Goal: Task Accomplishment & Management: Manage account settings

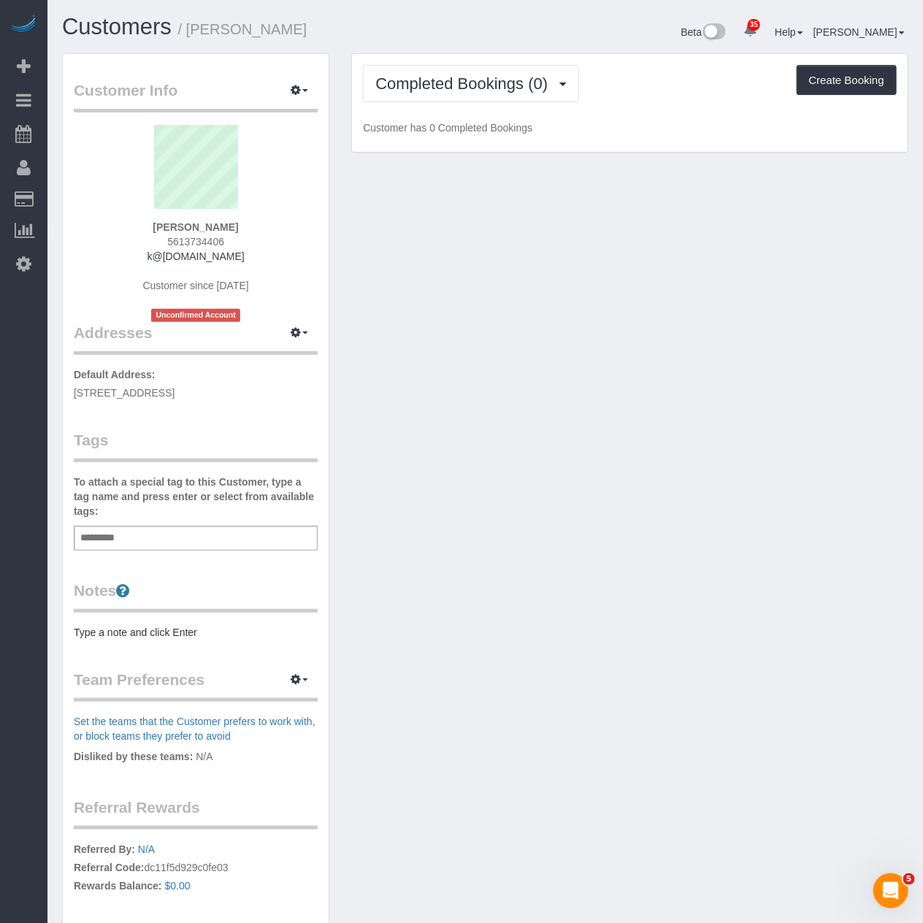
drag, startPoint x: 270, startPoint y: 387, endPoint x: 55, endPoint y: 387, distance: 214.6
click at [55, 387] on div "Customer Info Edit Contact Info Send Message Email Preferences Special Sales Ta…" at bounding box center [195, 549] width 289 height 993
copy span "[STREET_ADDRESS]"
click at [308, 95] on button "button" at bounding box center [299, 91] width 36 height 23
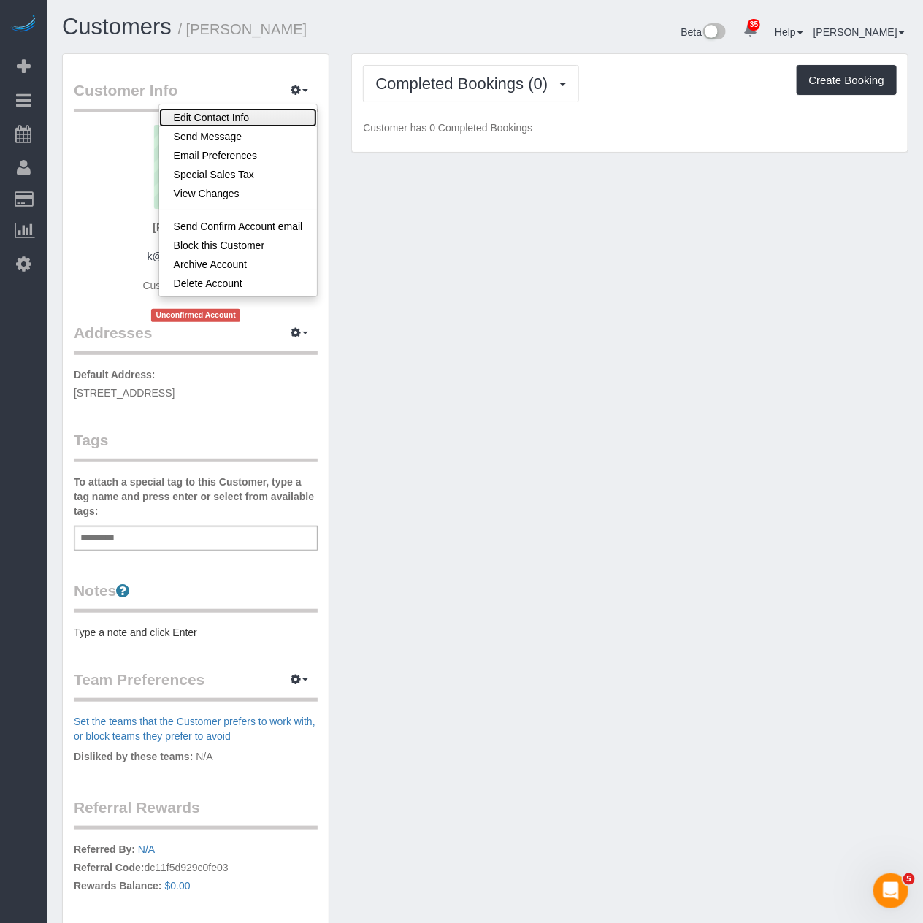
click at [234, 120] on link "Edit Contact Info" at bounding box center [238, 117] width 158 height 19
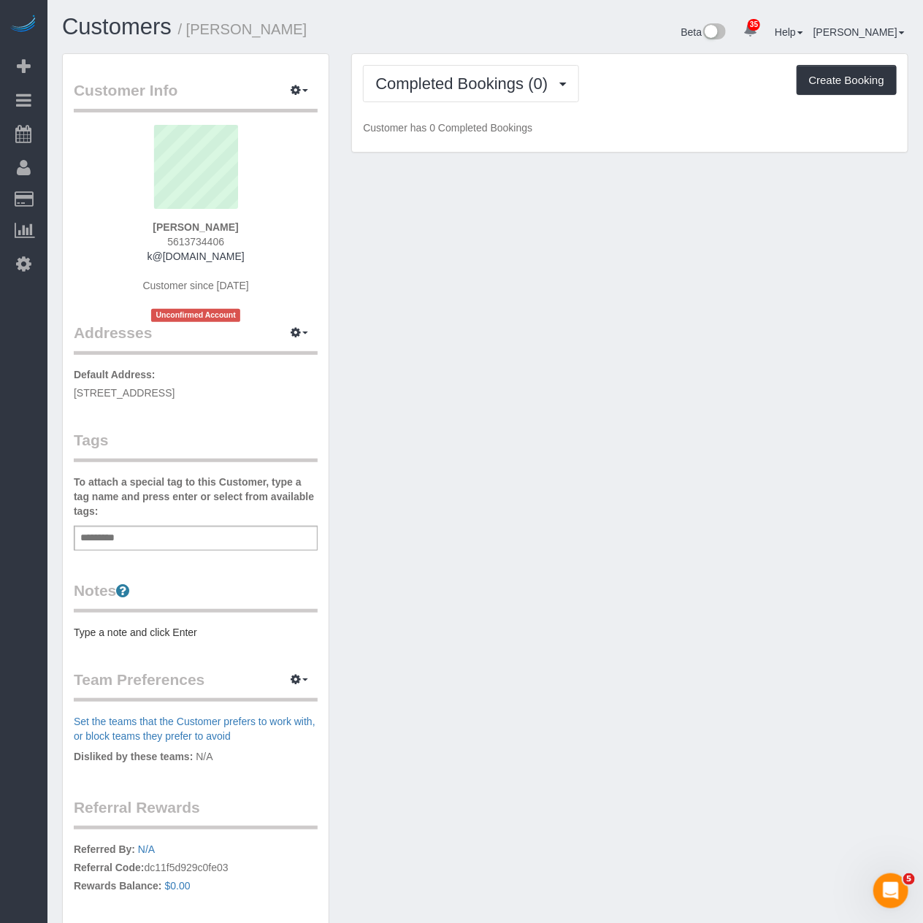
select select "NY"
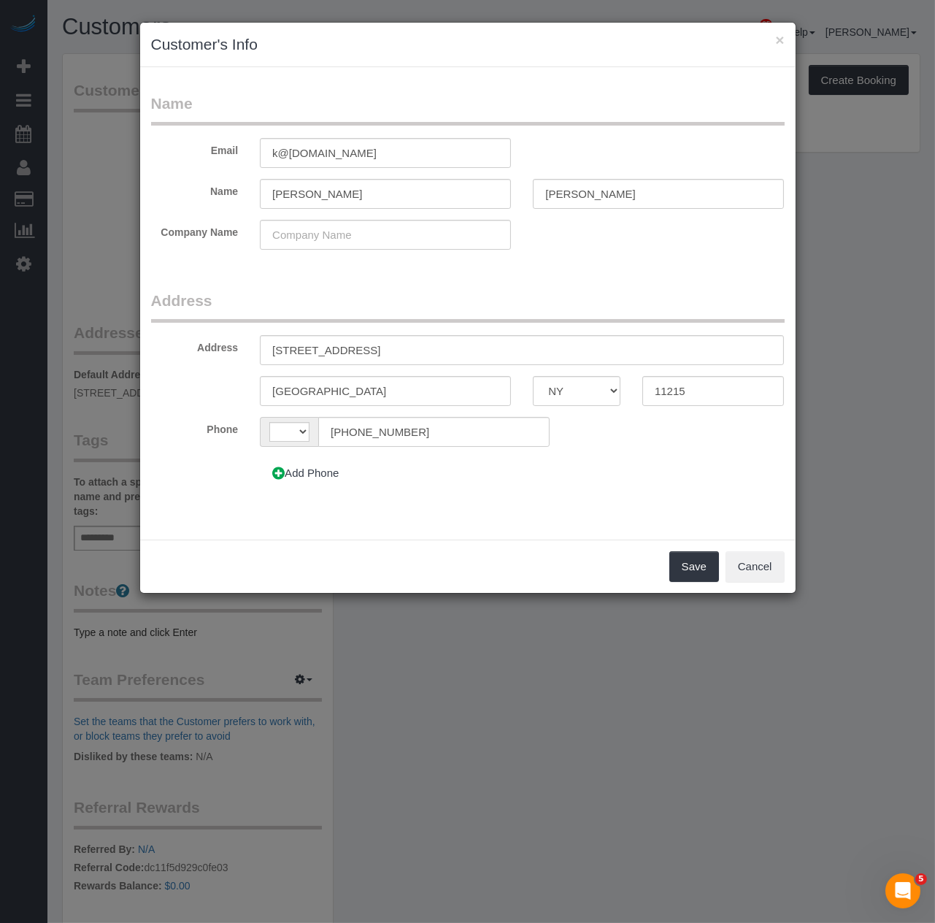
select select "string:[GEOGRAPHIC_DATA]"
drag, startPoint x: 391, startPoint y: 344, endPoint x: 309, endPoint y: 367, distance: 85.7
click at [389, 344] on input "[STREET_ADDRESS]" at bounding box center [522, 350] width 524 height 30
click at [334, 344] on input "[STREET_ADDRESS]" at bounding box center [522, 350] width 524 height 30
click at [363, 345] on input "[STREET_ADDRESS]" at bounding box center [522, 350] width 524 height 30
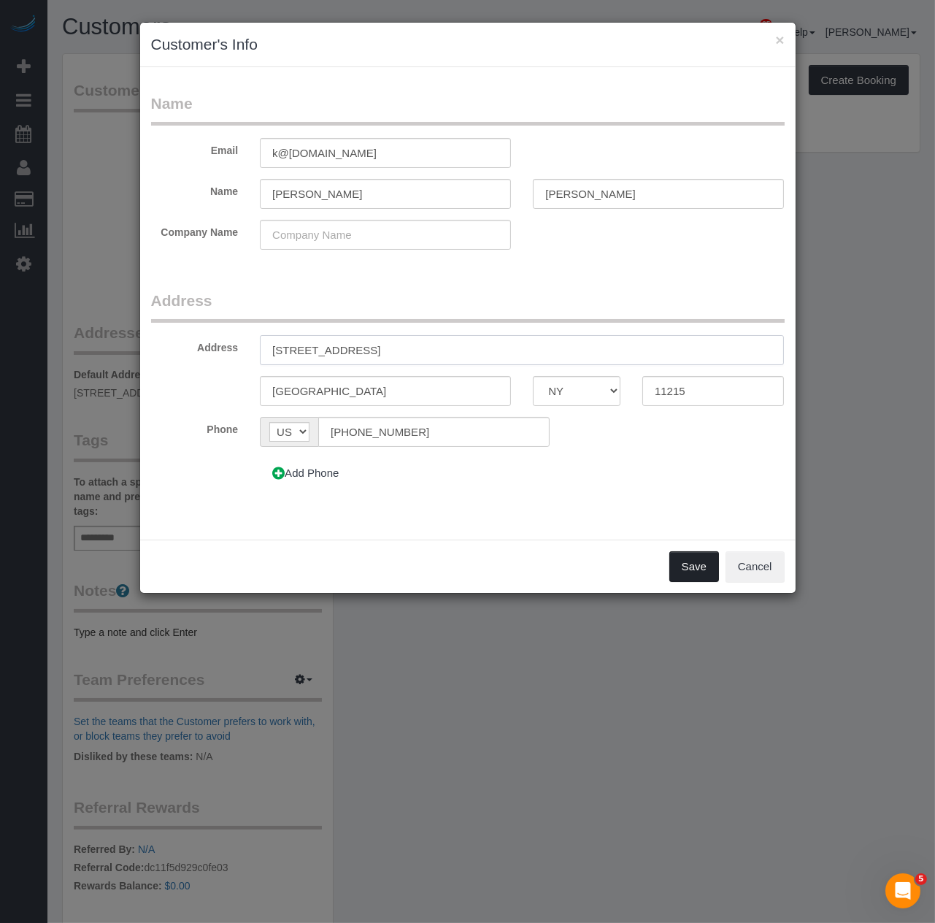
type input "[STREET_ADDRESS]"
click at [685, 562] on button "Save" at bounding box center [694, 566] width 50 height 31
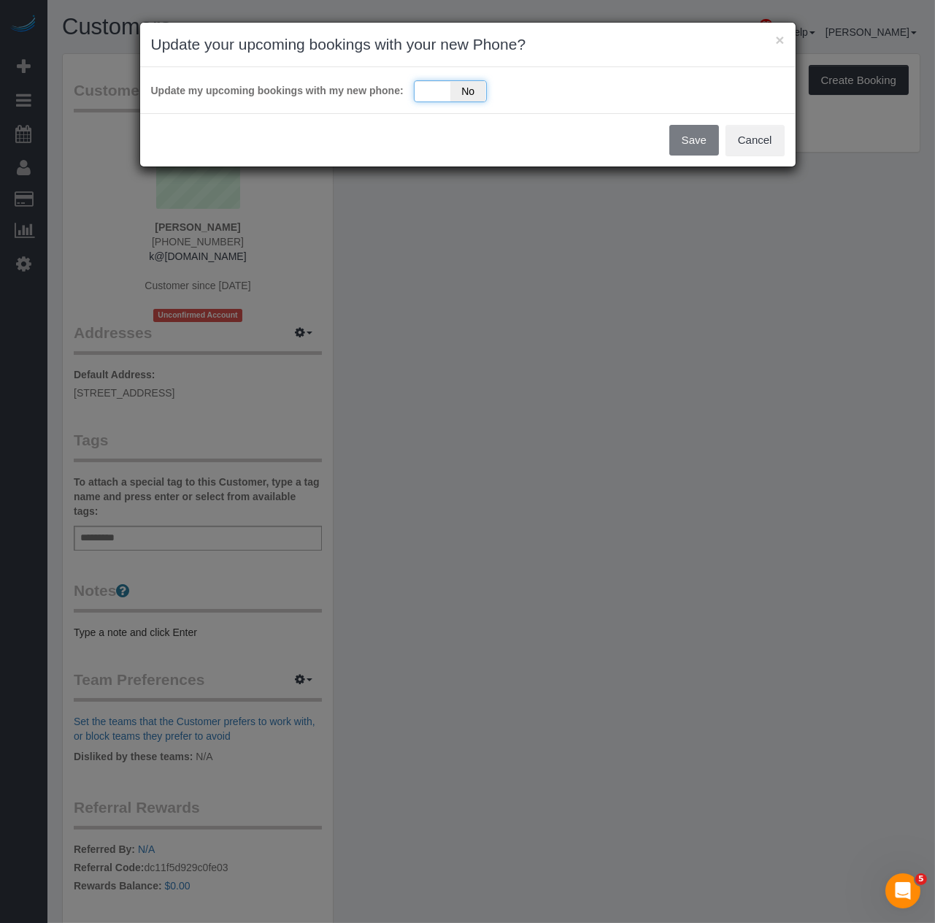
click at [429, 88] on div "Yes No" at bounding box center [450, 91] width 73 height 22
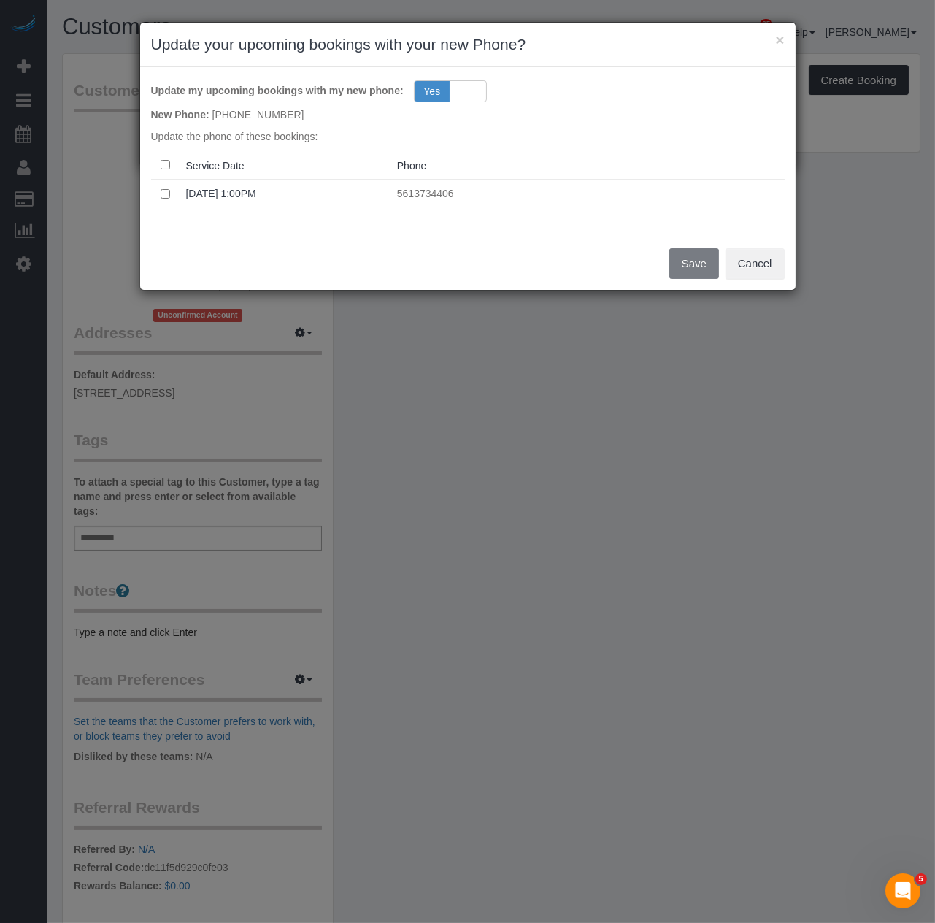
click at [171, 151] on th at bounding box center [165, 165] width 29 height 28
click at [699, 270] on button "Save" at bounding box center [694, 263] width 50 height 31
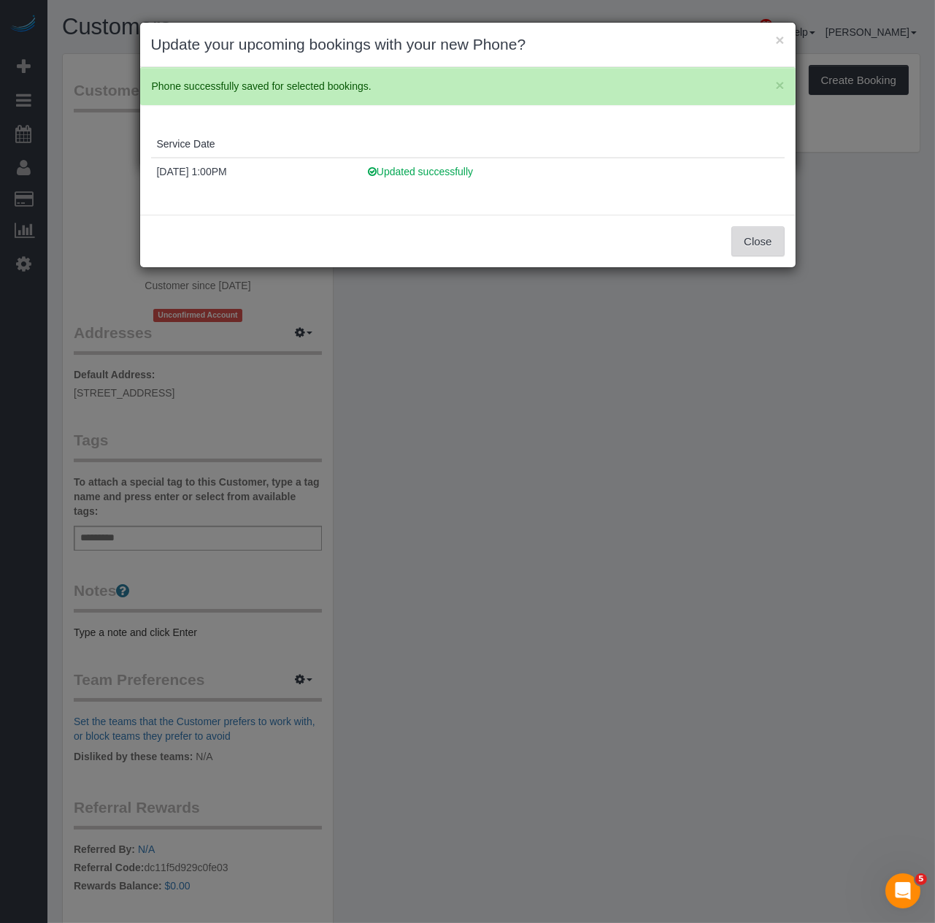
click at [748, 241] on button "Close" at bounding box center [757, 241] width 53 height 31
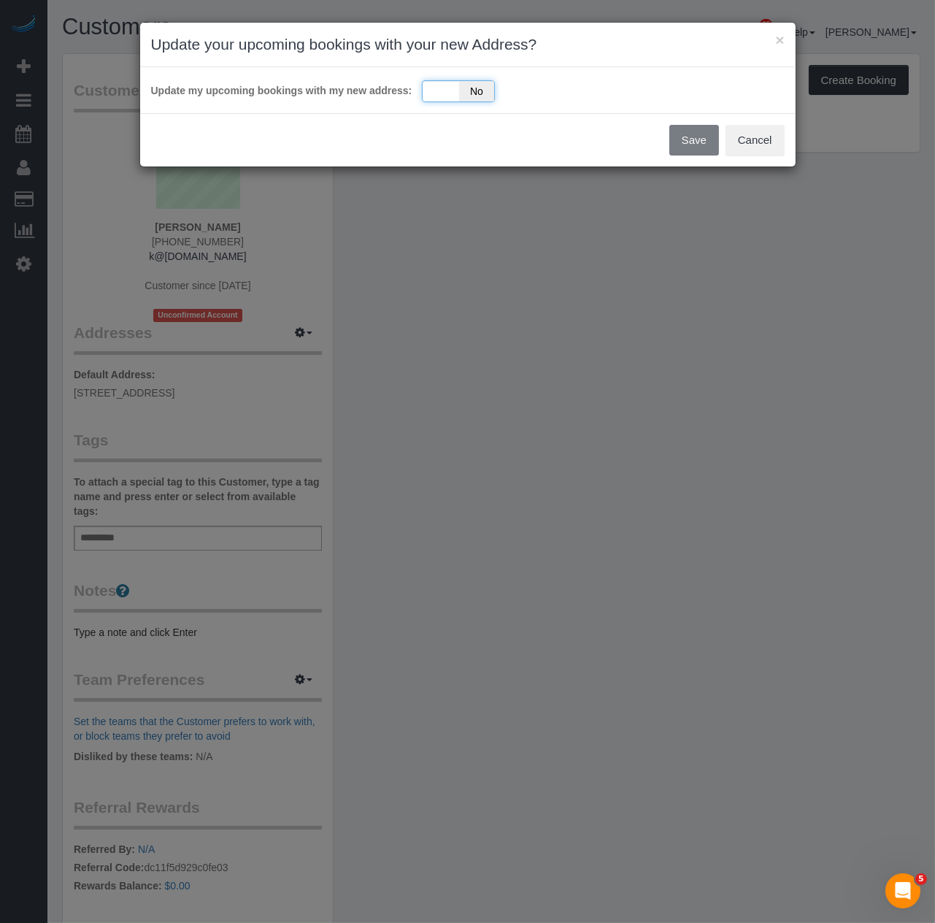
click at [446, 96] on div "Yes No" at bounding box center [458, 91] width 73 height 22
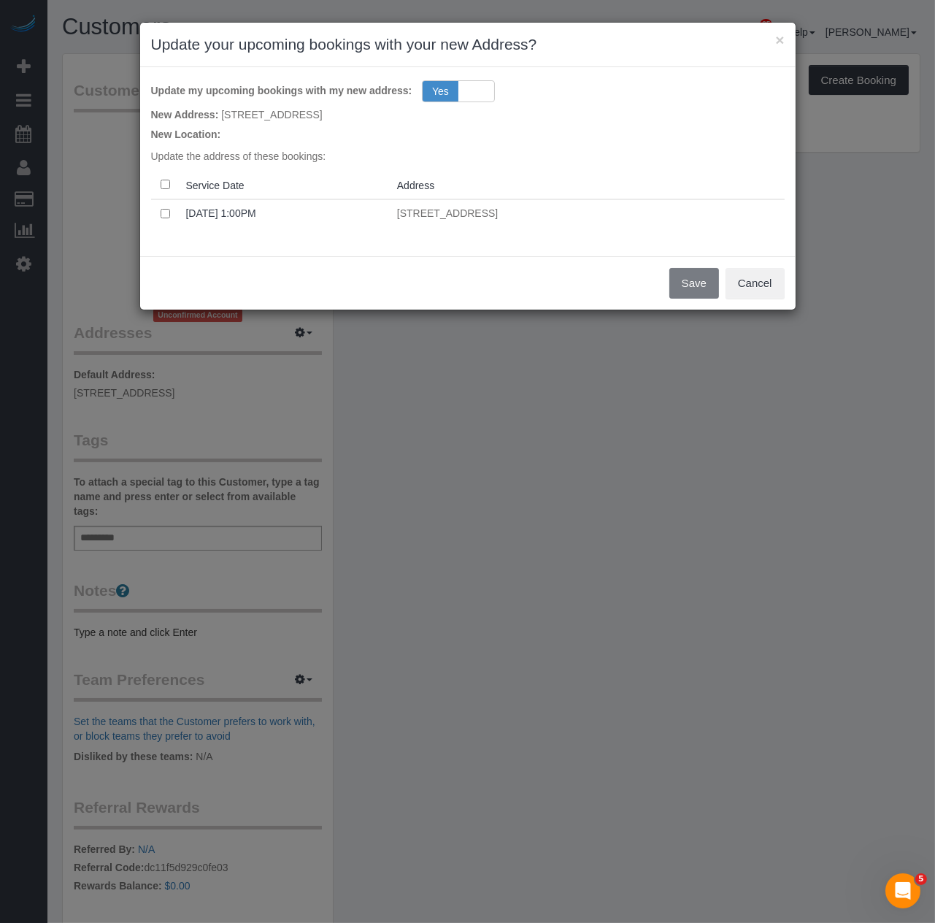
click at [165, 174] on th at bounding box center [165, 185] width 29 height 28
click at [683, 294] on button "Save" at bounding box center [694, 283] width 50 height 31
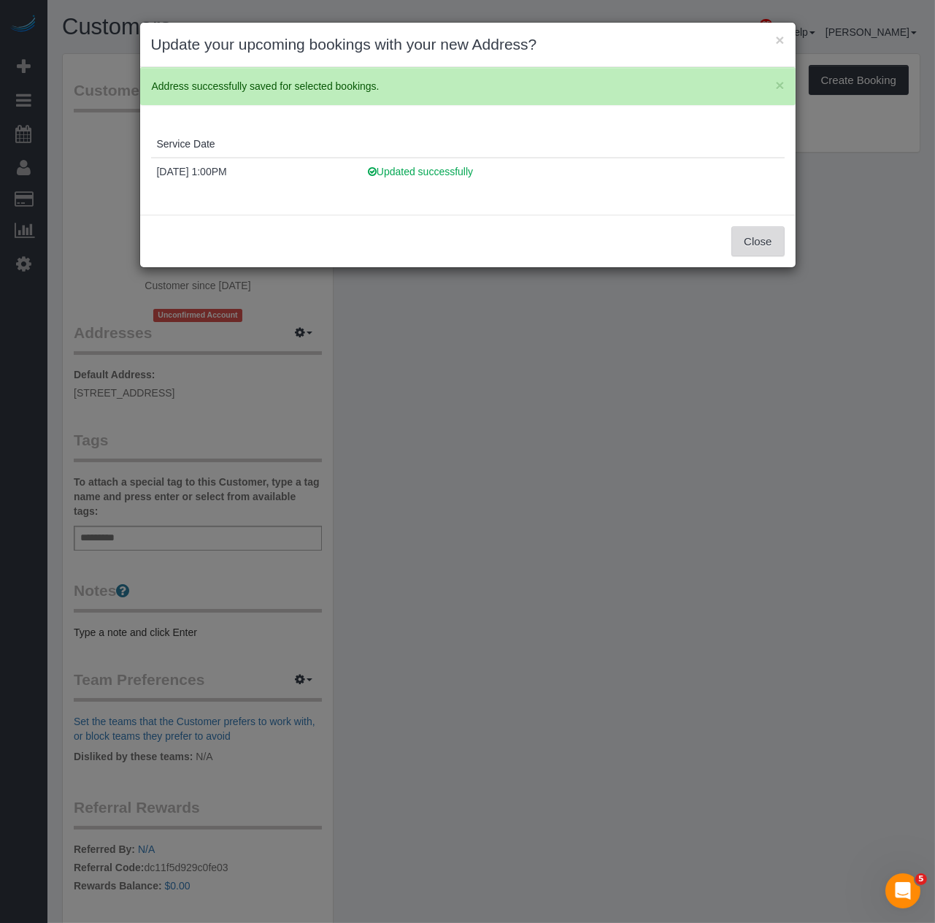
click at [740, 248] on button "Close" at bounding box center [757, 241] width 53 height 31
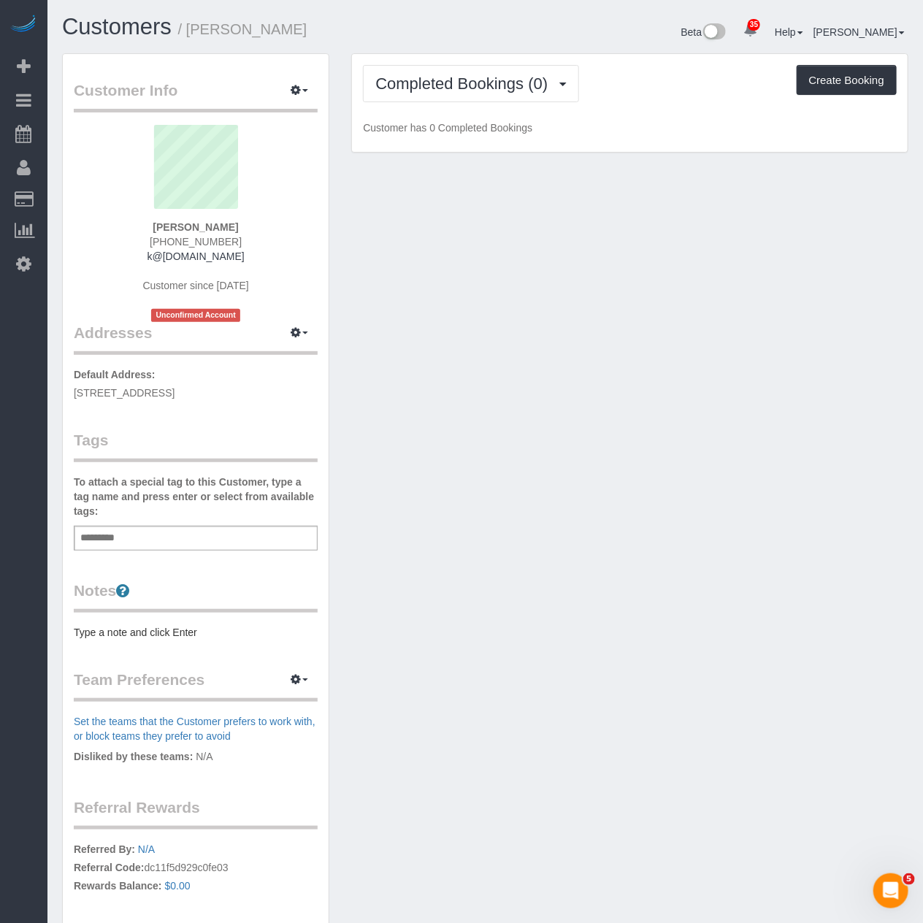
drag, startPoint x: 88, startPoint y: 614, endPoint x: 107, endPoint y: 701, distance: 88.9
click at [88, 635] on div "Notes Type a note and click Enter" at bounding box center [196, 610] width 244 height 60
drag, startPoint x: 213, startPoint y: 628, endPoint x: 216, endPoint y: 619, distance: 9.2
click at [215, 625] on pre "Type a note and click Enter" at bounding box center [196, 632] width 244 height 15
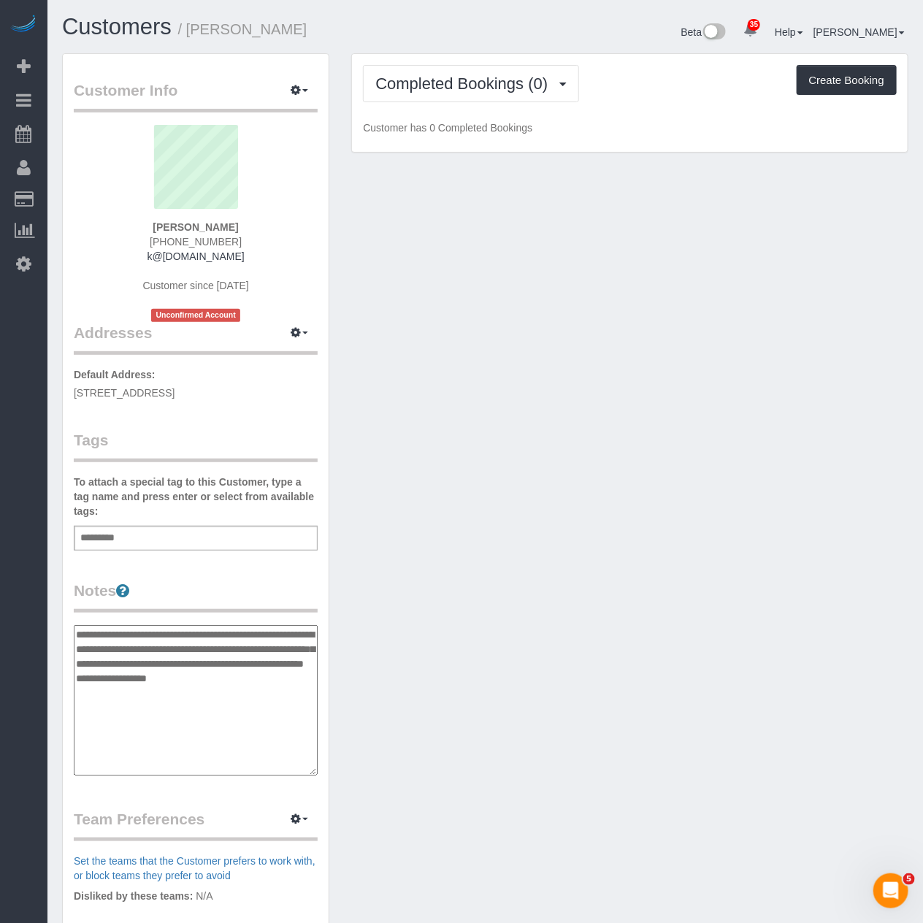
type textarea "**********"
click at [195, 533] on div "Add a tag" at bounding box center [196, 538] width 244 height 25
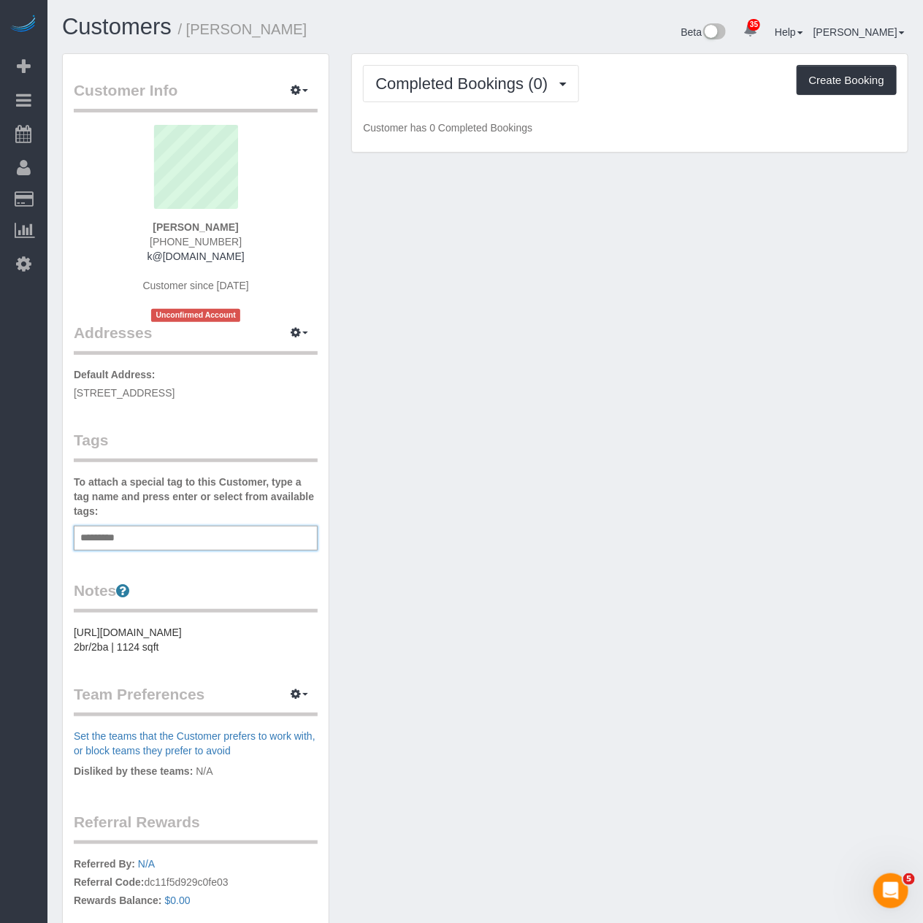
type input "*"
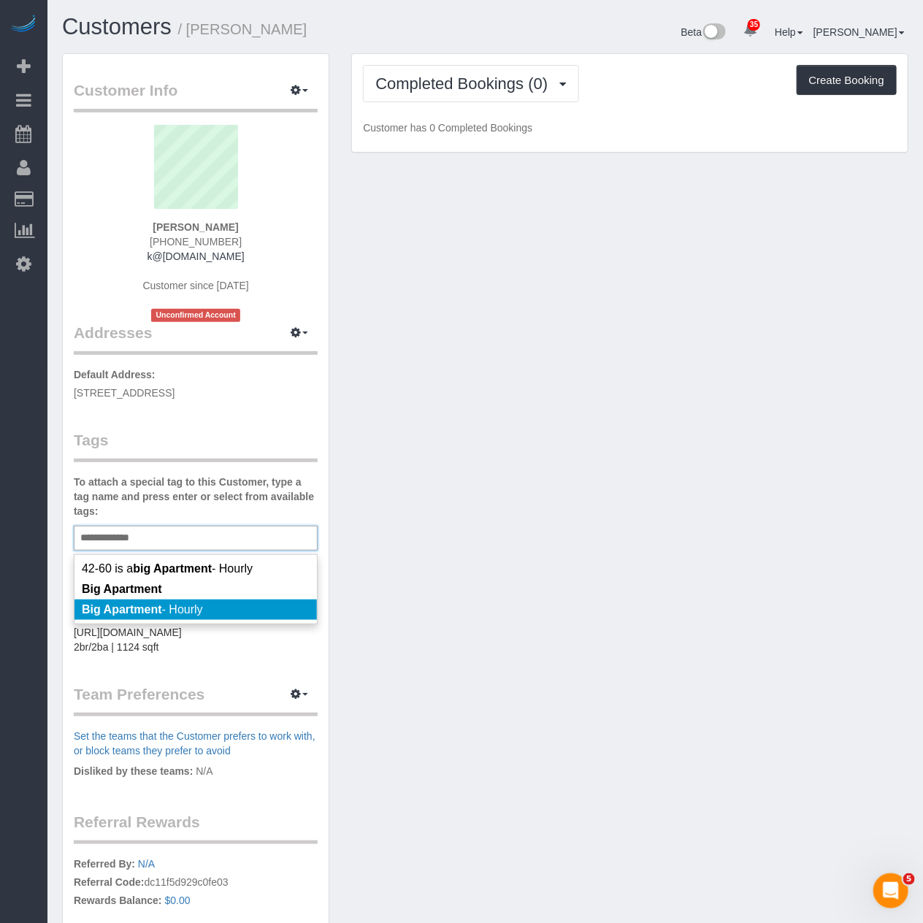
type input "**********"
click at [162, 613] on span "Big Apartment - Hourly" at bounding box center [142, 609] width 121 height 12
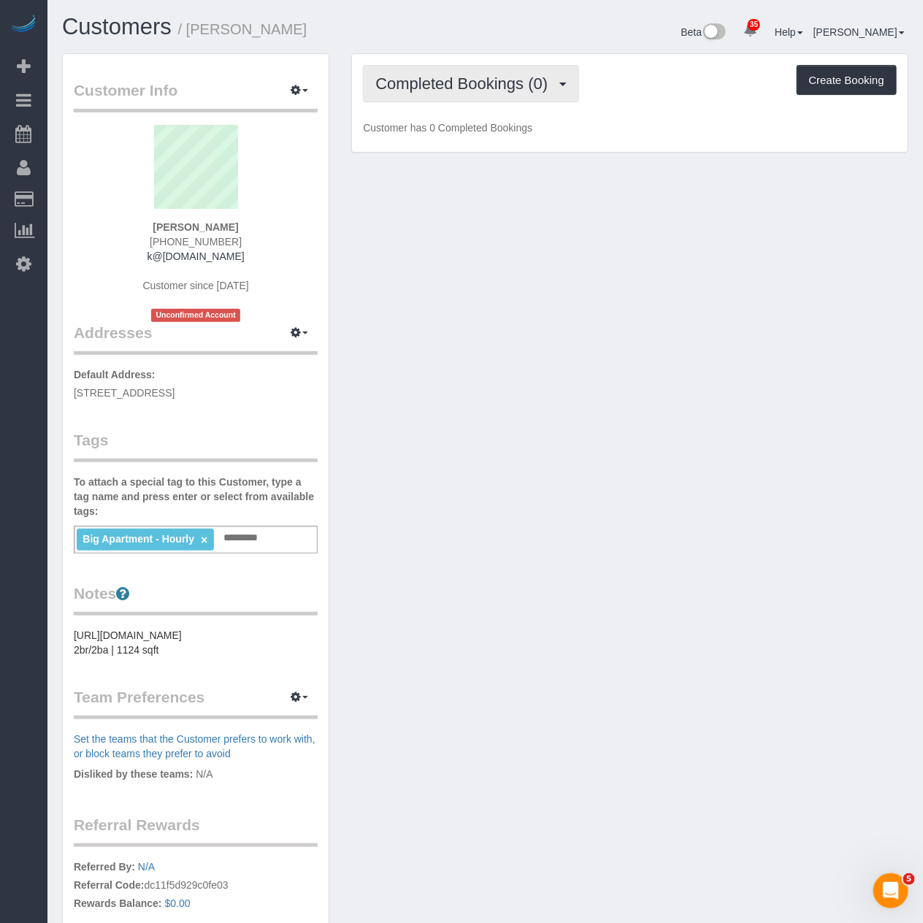
click at [504, 88] on span "Completed Bookings (0)" at bounding box center [465, 83] width 180 height 18
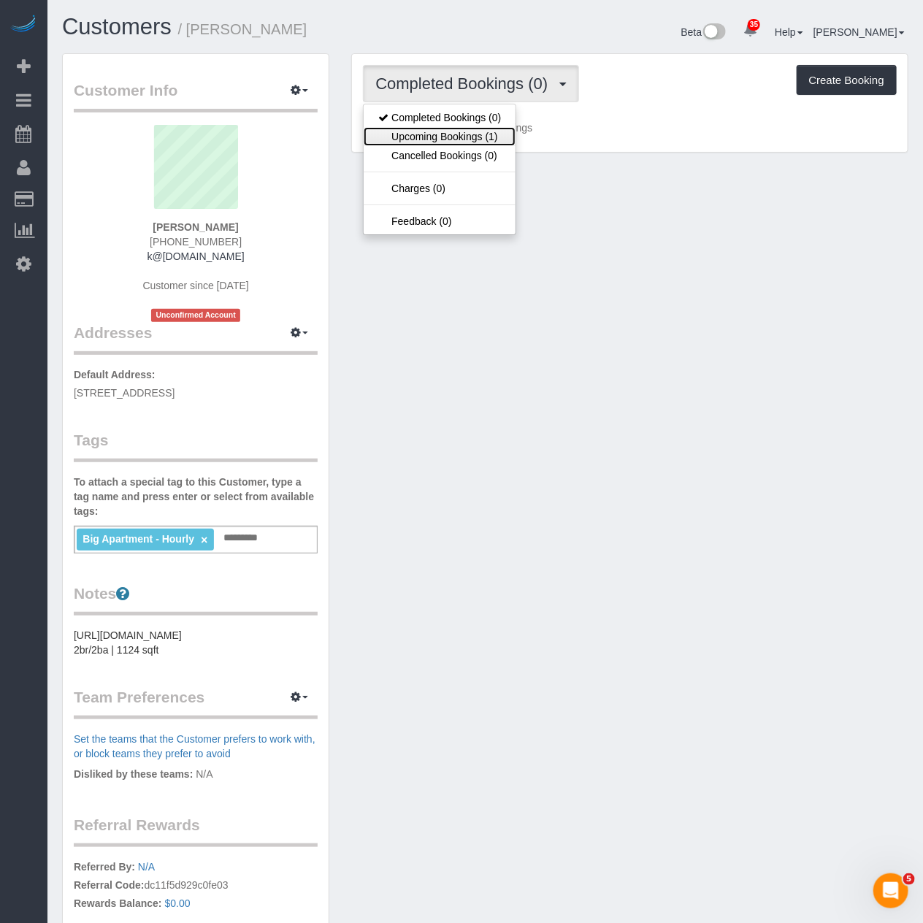
click at [473, 136] on link "Upcoming Bookings (1)" at bounding box center [440, 136] width 152 height 19
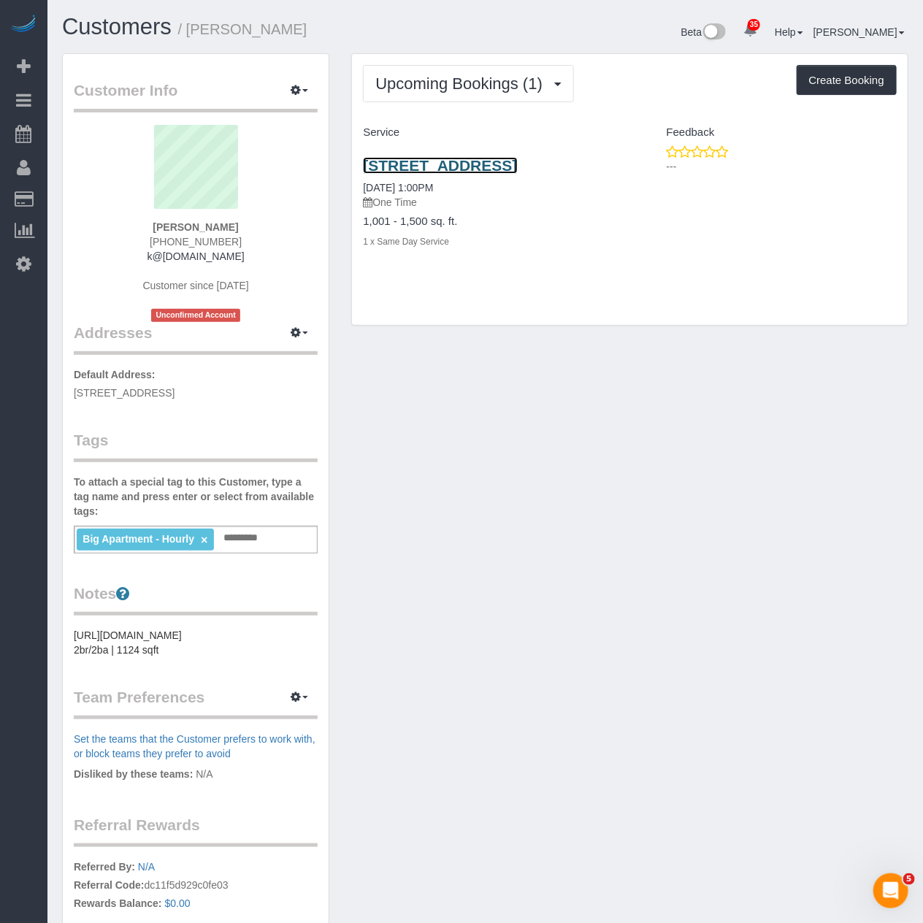
click at [460, 173] on link "[STREET_ADDRESS]" at bounding box center [440, 165] width 154 height 17
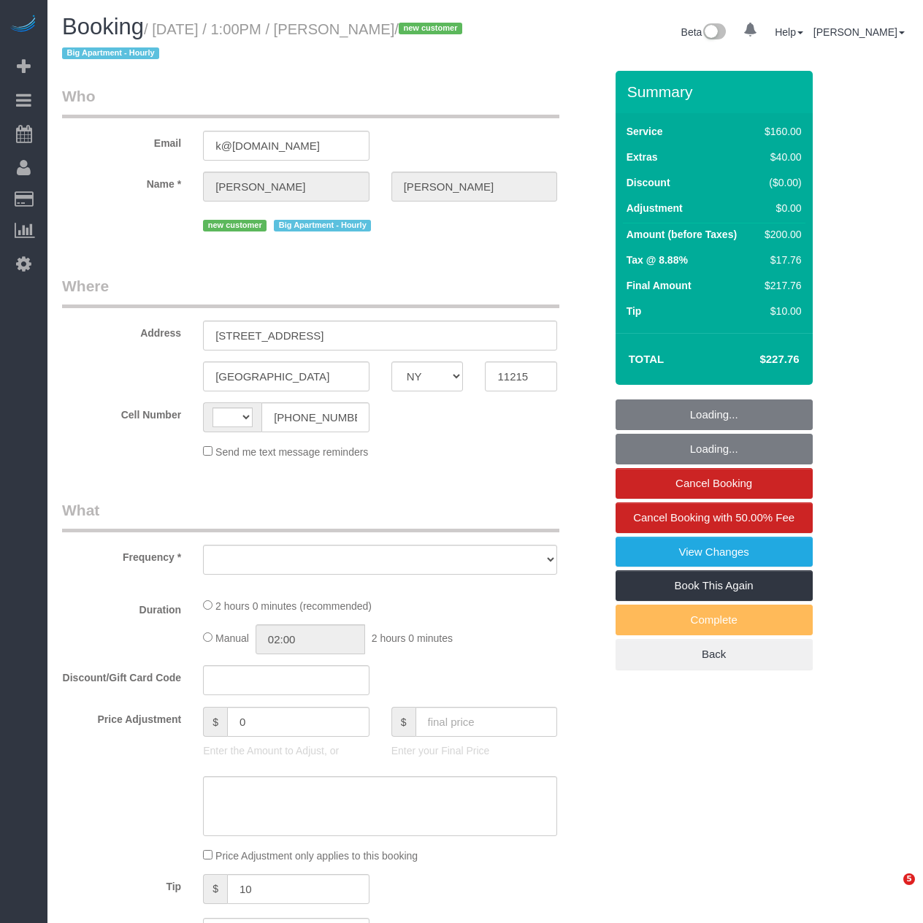
select select "NY"
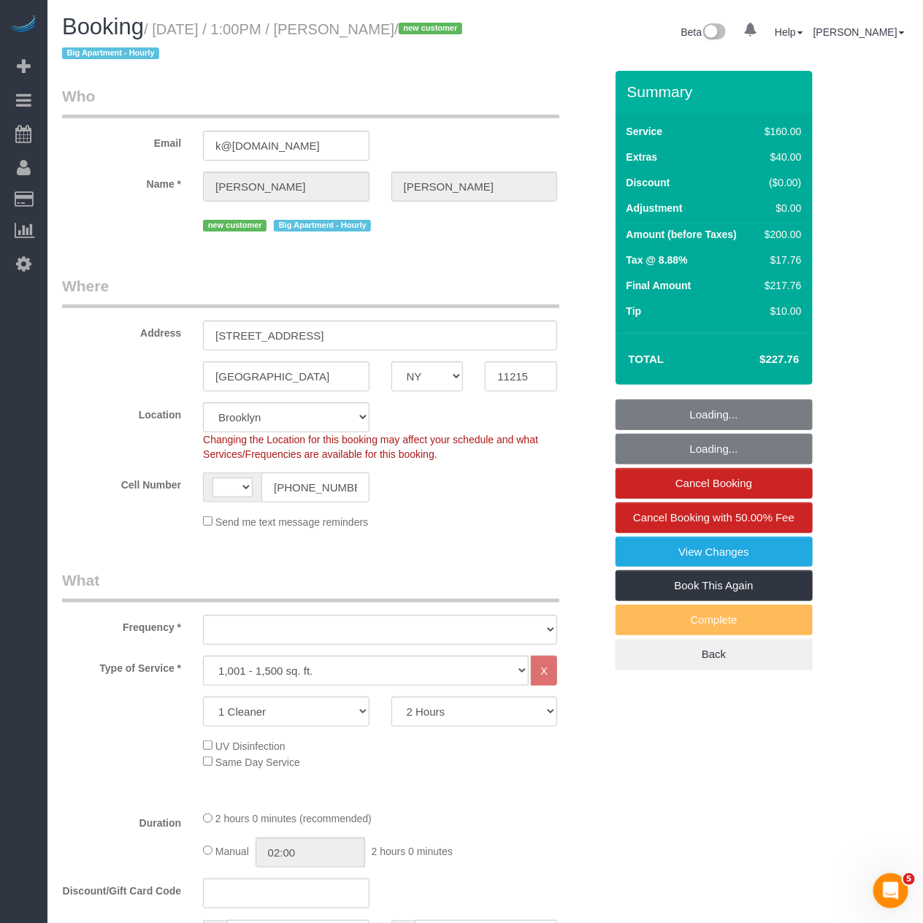
select select "string:[GEOGRAPHIC_DATA]"
select select "object:653"
select select "string:stripe-pm_1SEnTZ4VGloSiKo70cs2KHcC"
select select "spot1"
select select "number:60"
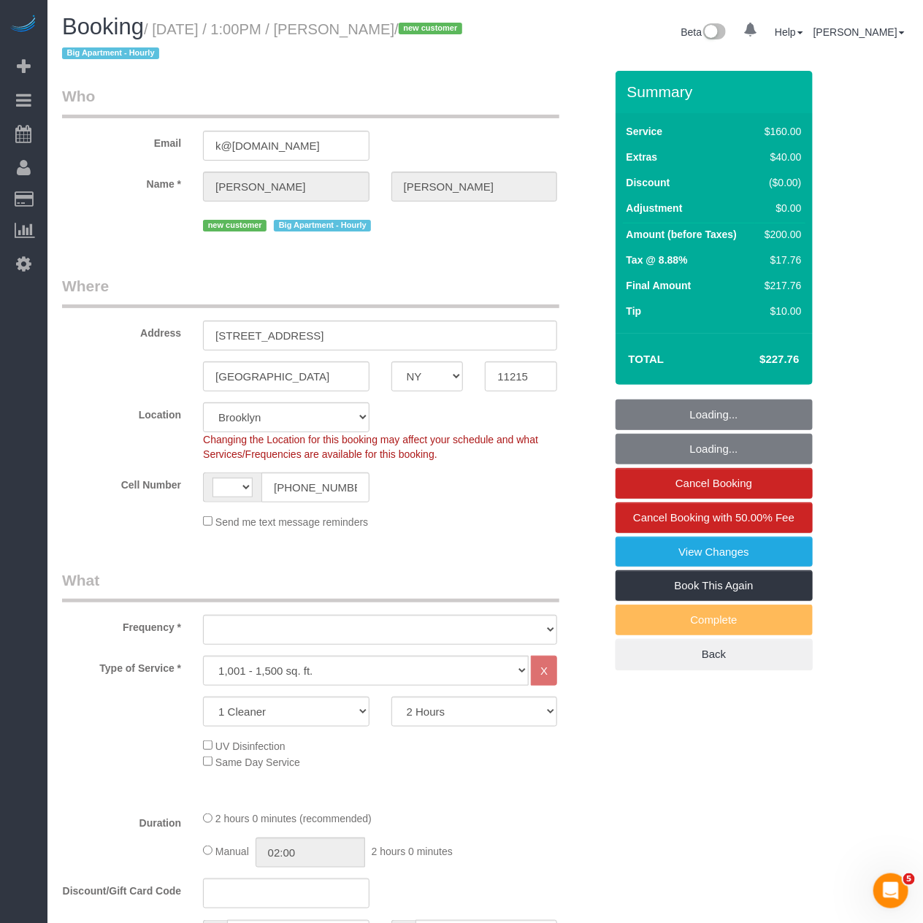
select select "number:74"
select select "number:15"
select select "number:5"
drag, startPoint x: 388, startPoint y: 252, endPoint x: 396, endPoint y: 252, distance: 8.0
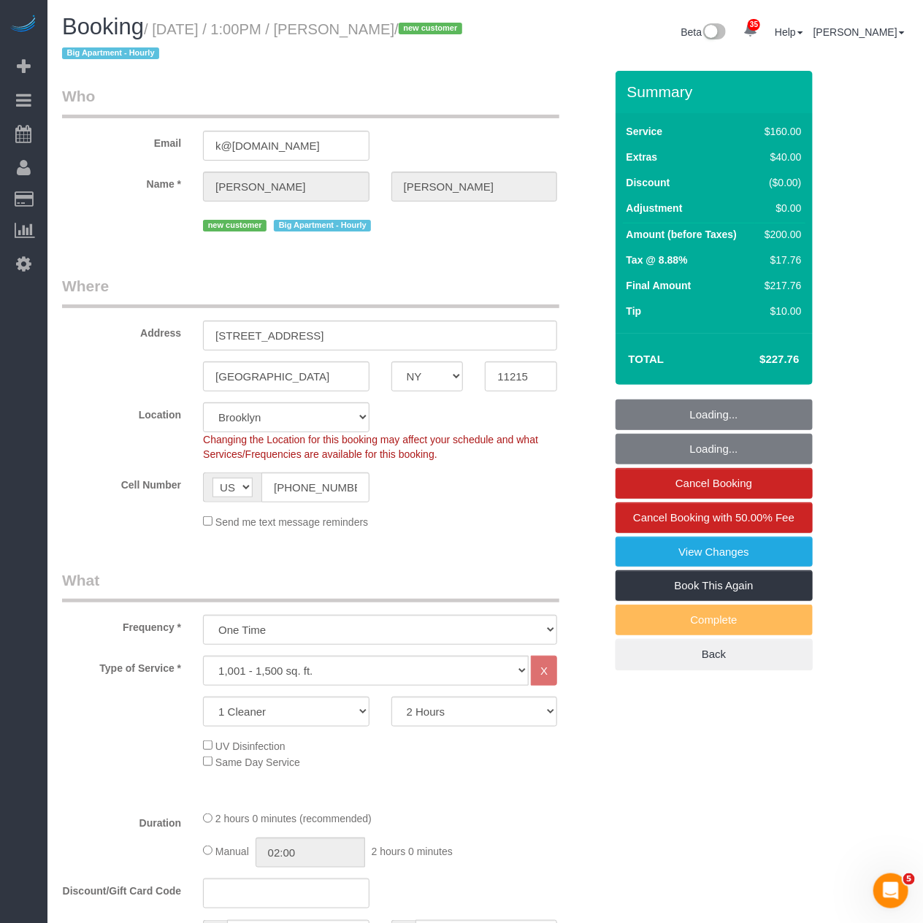
select select "object:1400"
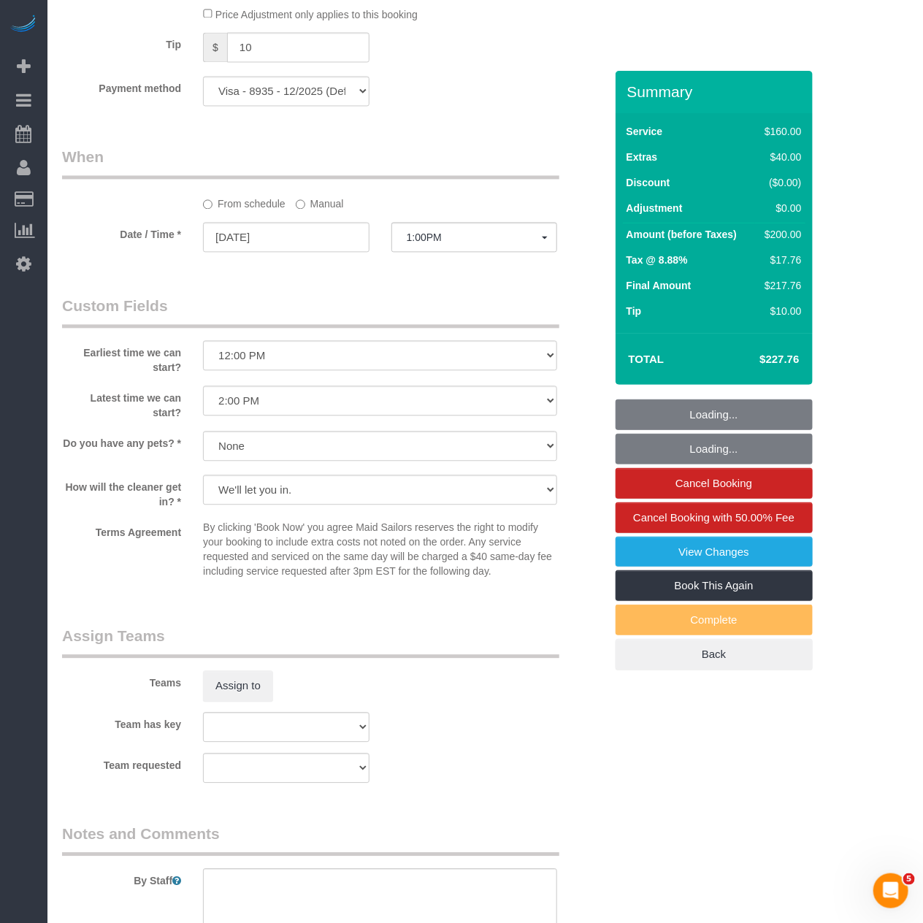
scroll to position [1402, 0]
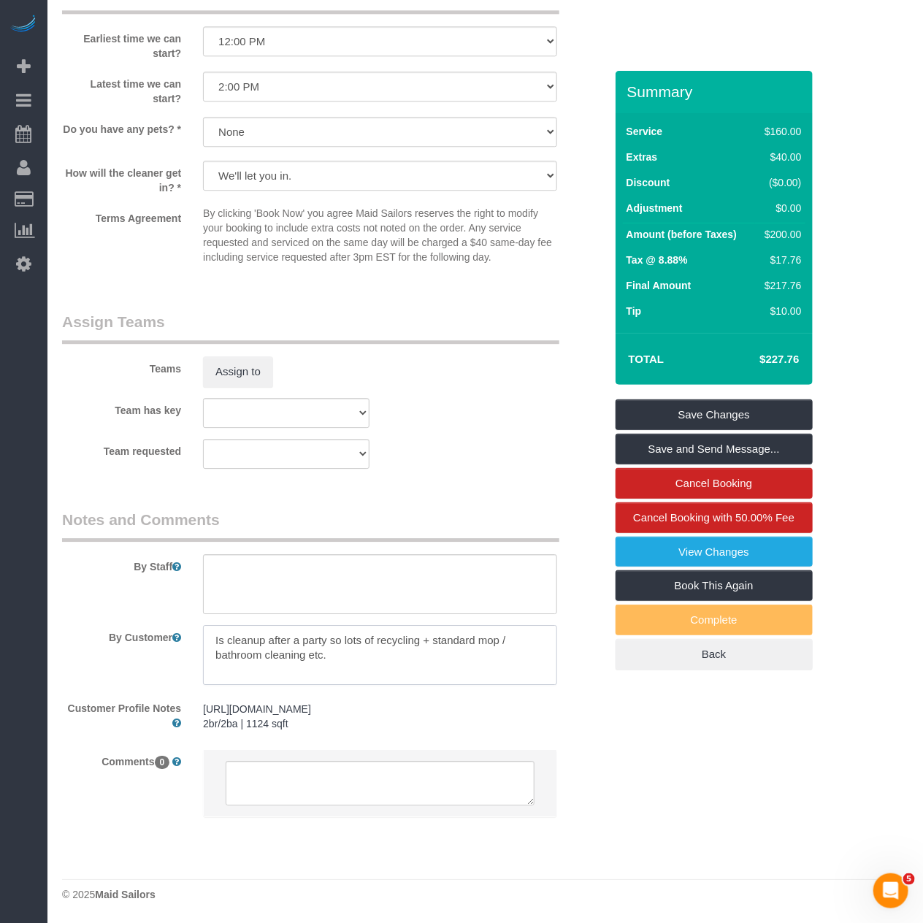
drag, startPoint x: 323, startPoint y: 616, endPoint x: 148, endPoint y: 570, distance: 180.4
click at [148, 570] on sui-booking-comments "By Staff By Customer Customer Profile Notes [URL][DOMAIN_NAME] 2br/2ba | 1124 s…" at bounding box center [333, 670] width 542 height 323
click at [456, 325] on div "Teams Assign to" at bounding box center [333, 349] width 564 height 76
drag, startPoint x: 348, startPoint y: 631, endPoint x: 158, endPoint y: 604, distance: 191.8
click at [158, 625] on div "By Customer" at bounding box center [333, 655] width 564 height 60
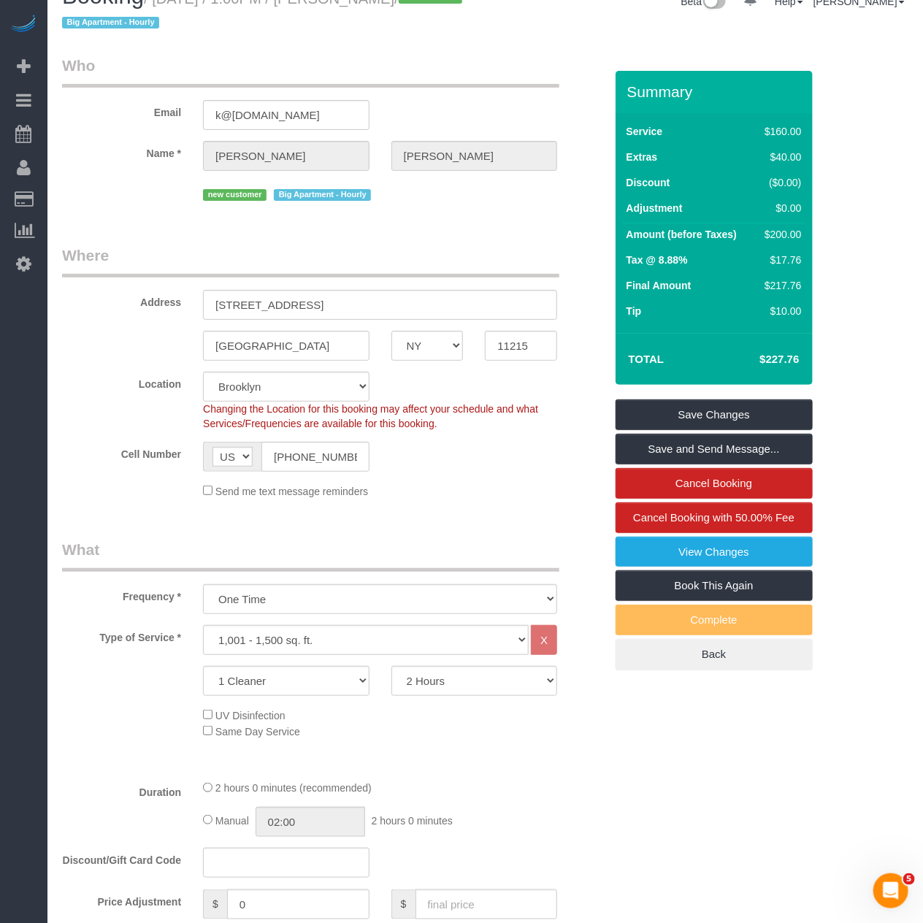
scroll to position [0, 0]
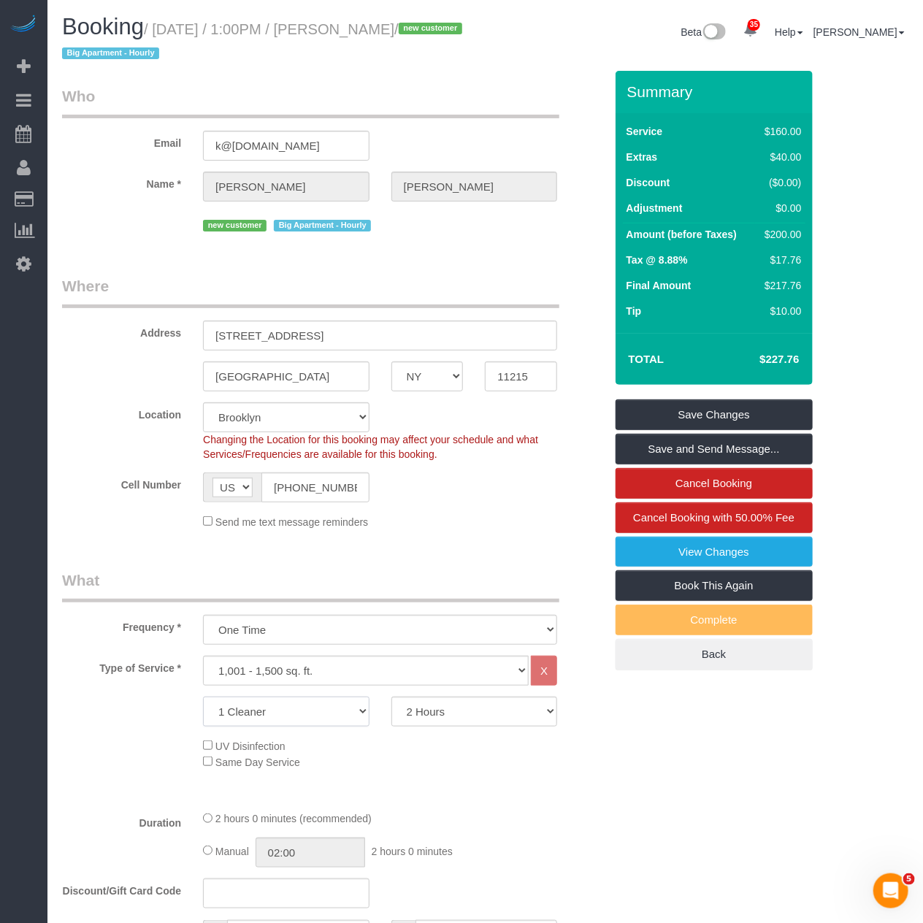
click at [303, 710] on select "1 Cleaner 2 Cleaners 3 Cleaners 4 Cleaners 5 Cleaners" at bounding box center [286, 711] width 166 height 30
select select "2"
click at [203, 698] on select "1 Cleaner 2 Cleaners 3 Cleaners 4 Cleaners 5 Cleaners" at bounding box center [286, 711] width 166 height 30
click at [777, 356] on h4 "$401.97" at bounding box center [756, 359] width 83 height 12
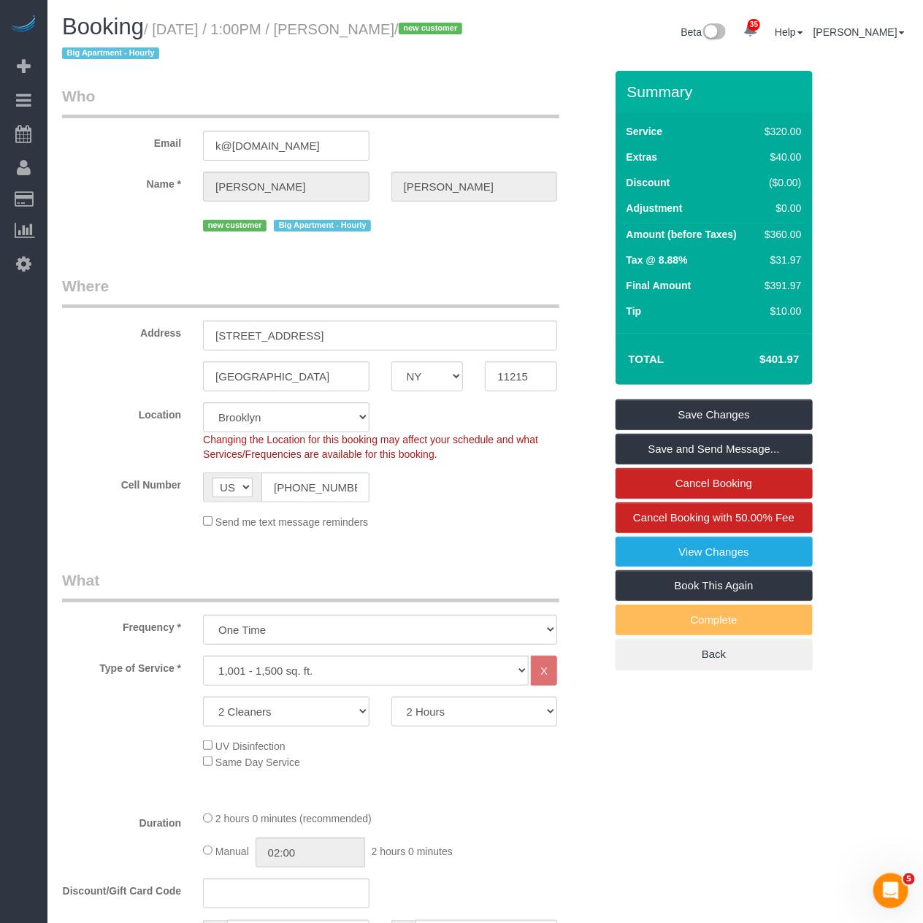
copy h4 "401.97"
